Goal: Information Seeking & Learning: Learn about a topic

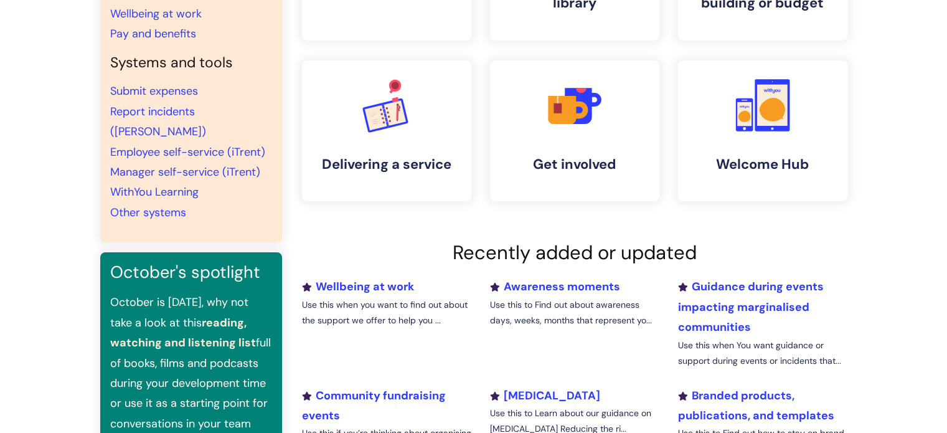
scroll to position [62, 0]
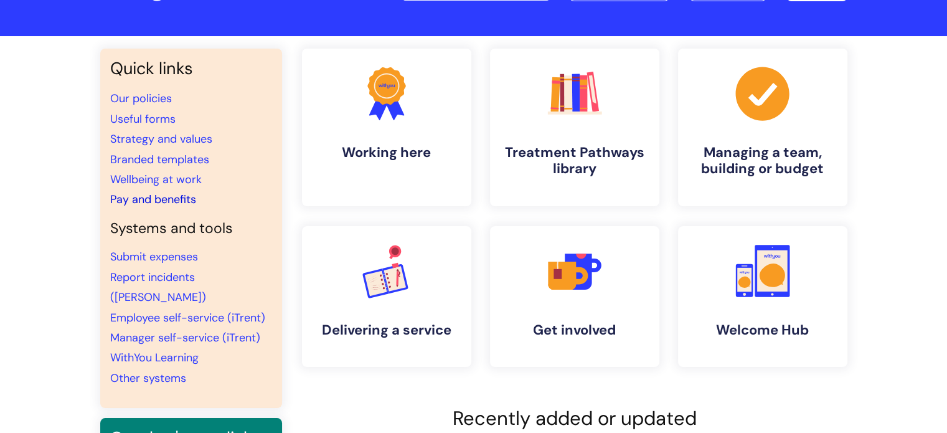
click at [179, 196] on link "Pay and benefits" at bounding box center [153, 199] width 86 height 15
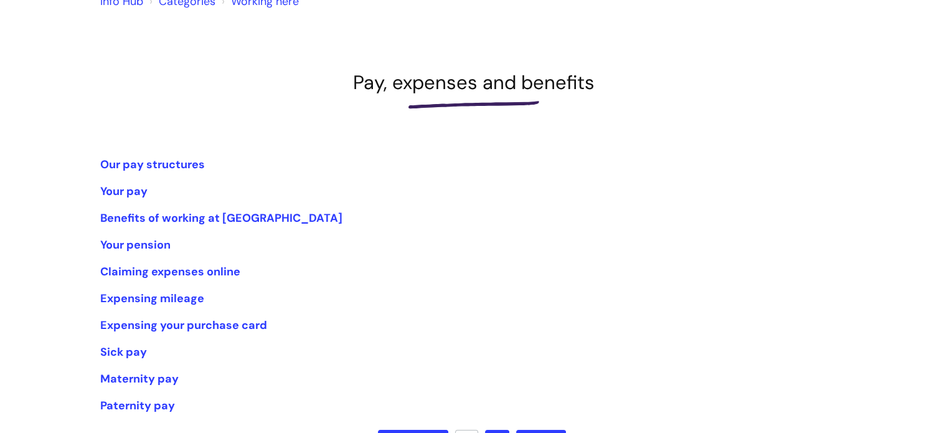
scroll to position [125, 0]
click at [147, 163] on link "Our pay structures" at bounding box center [152, 164] width 105 height 15
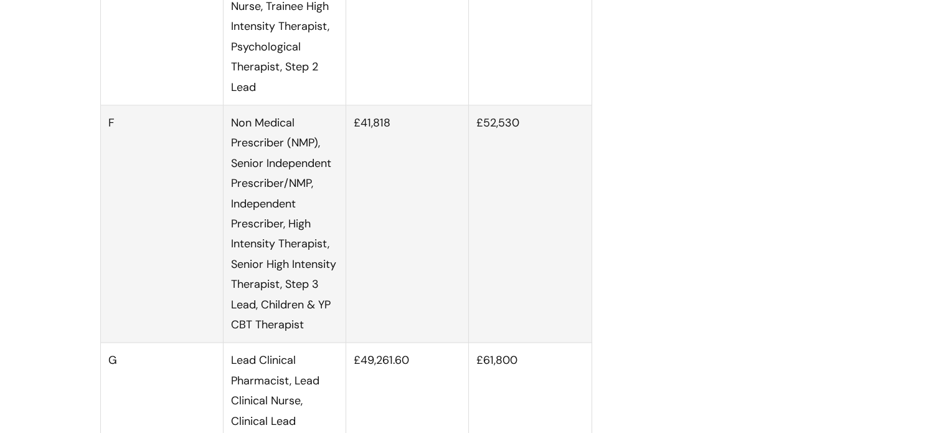
scroll to position [1931, 0]
